Goal: Navigation & Orientation: Find specific page/section

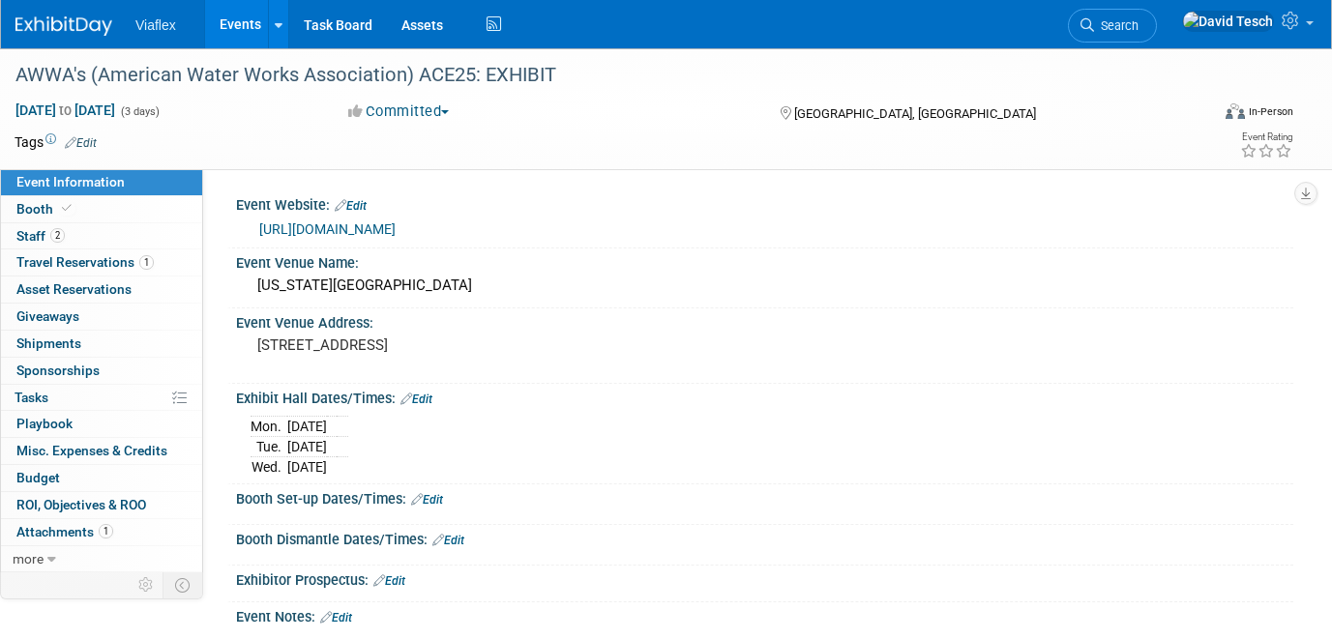
click at [232, 25] on link "Events" at bounding box center [240, 24] width 71 height 48
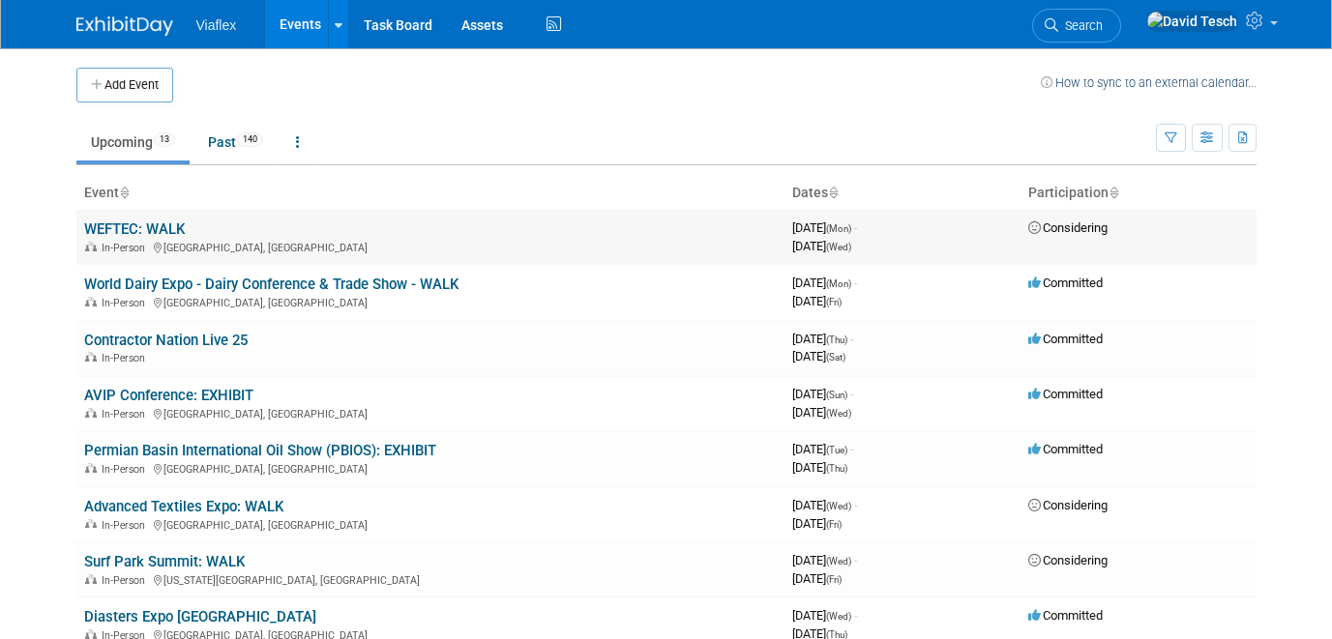
click at [145, 229] on link "WEFTEC: WALK" at bounding box center [134, 229] width 101 height 17
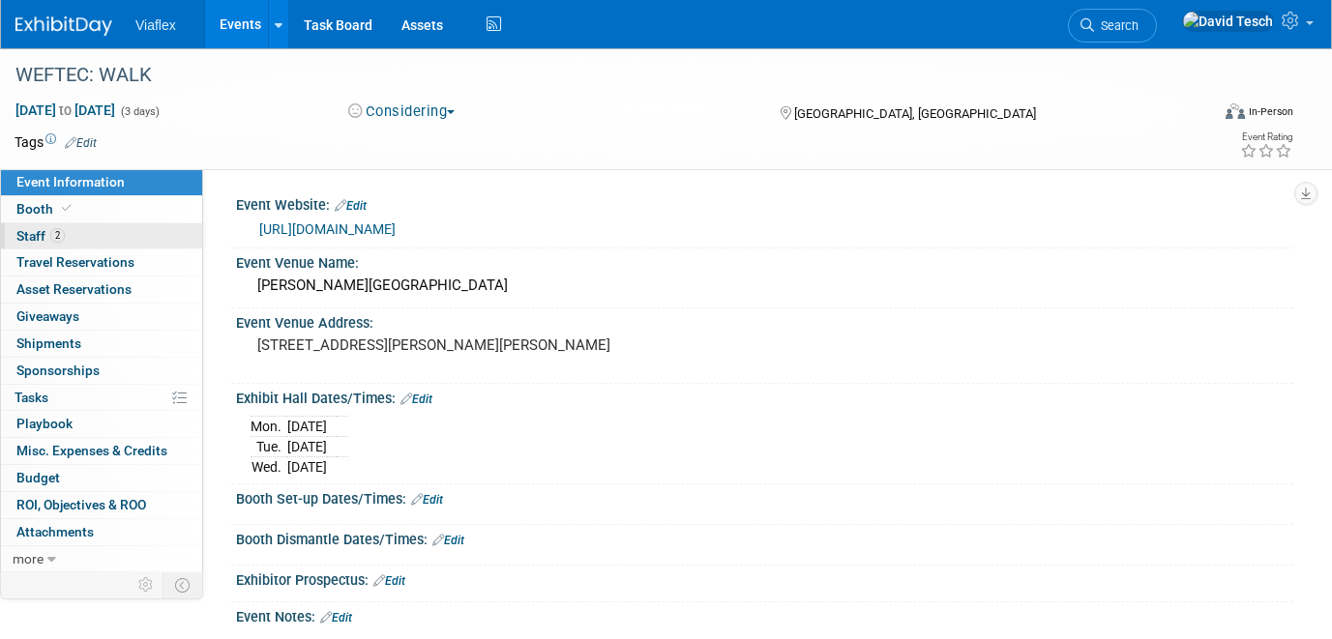
click at [23, 240] on span "Staff 2" at bounding box center [40, 235] width 48 height 15
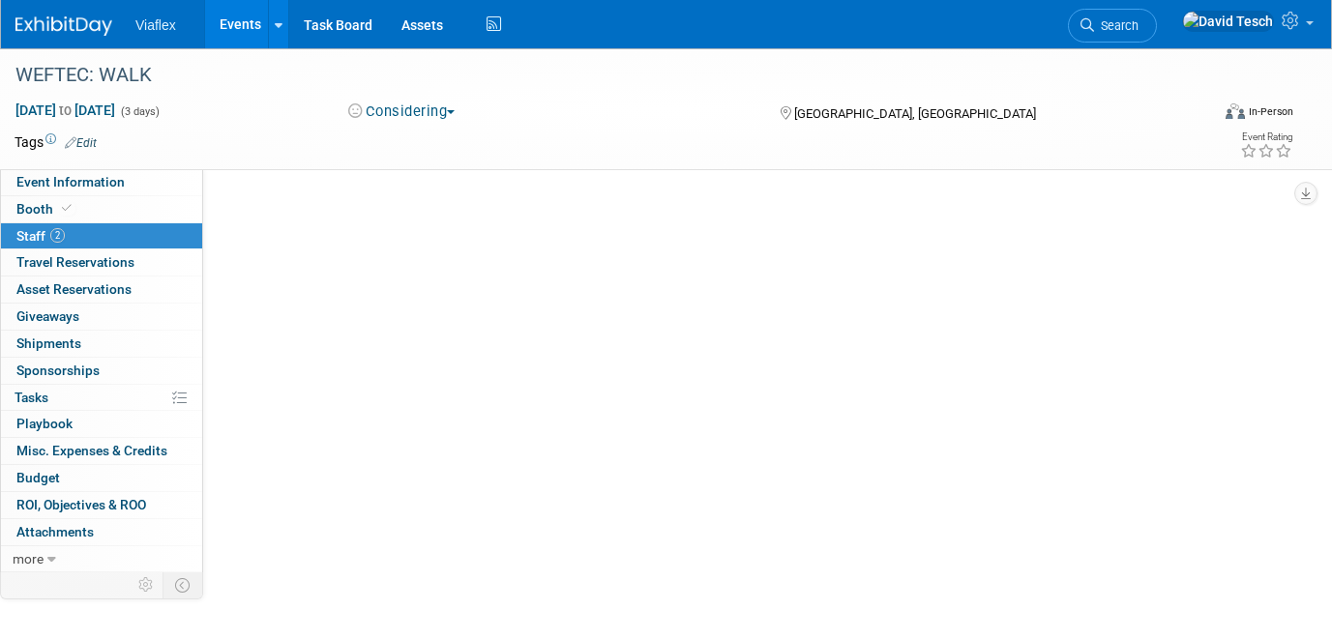
scroll to position [2, 0]
